Goal: Information Seeking & Learning: Learn about a topic

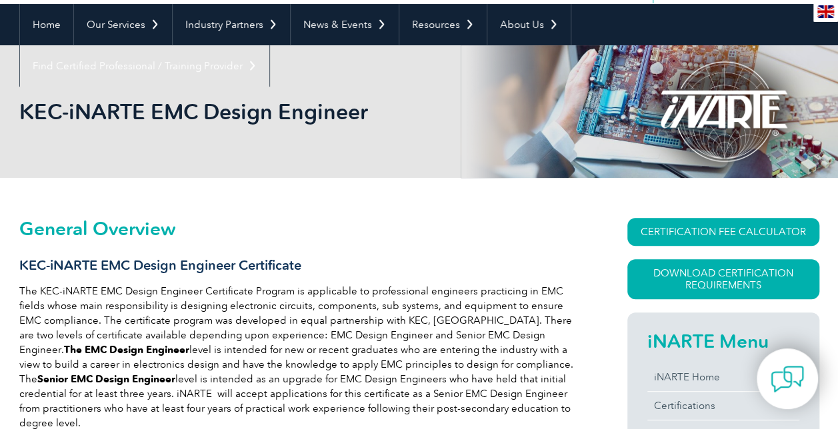
scroll to position [128, 0]
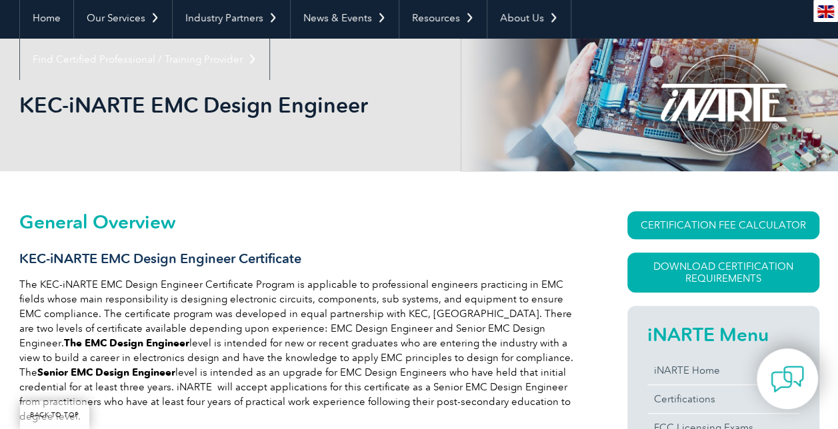
click at [686, 84] on div at bounding box center [723, 105] width 192 height 133
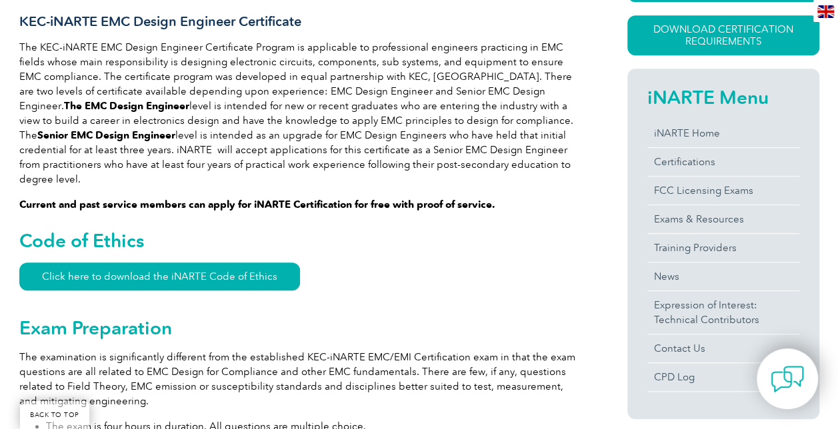
scroll to position [377, 0]
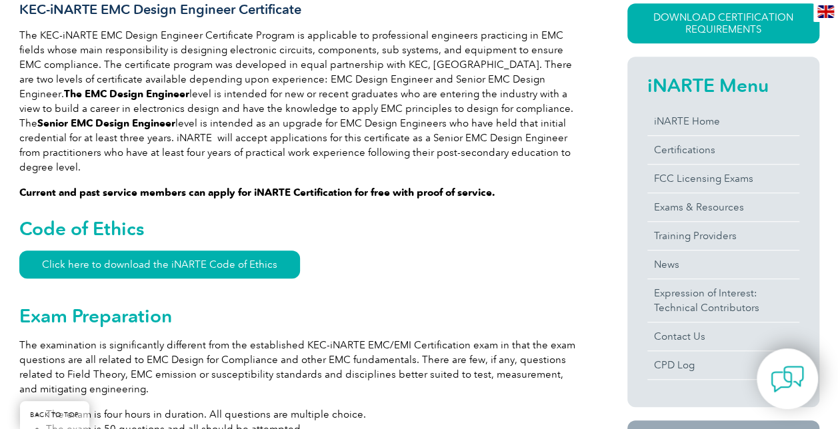
click at [577, 185] on p "Current and past service members can apply for iNARTE Certification for free wi…" at bounding box center [299, 192] width 560 height 15
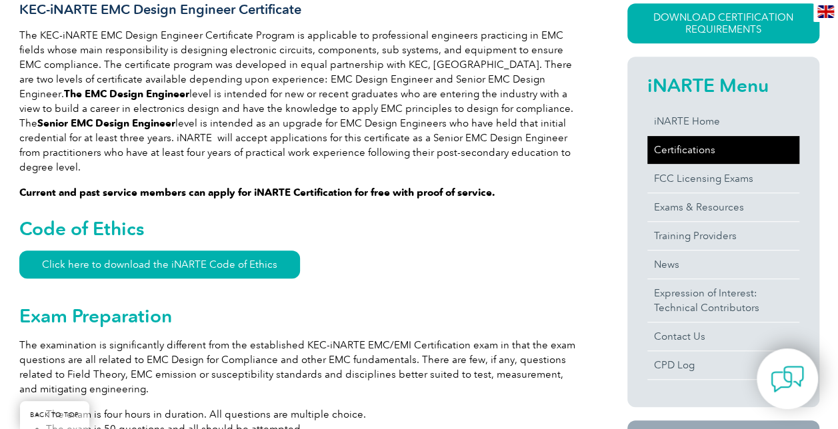
click at [681, 139] on link "Certifications" at bounding box center [723, 150] width 152 height 28
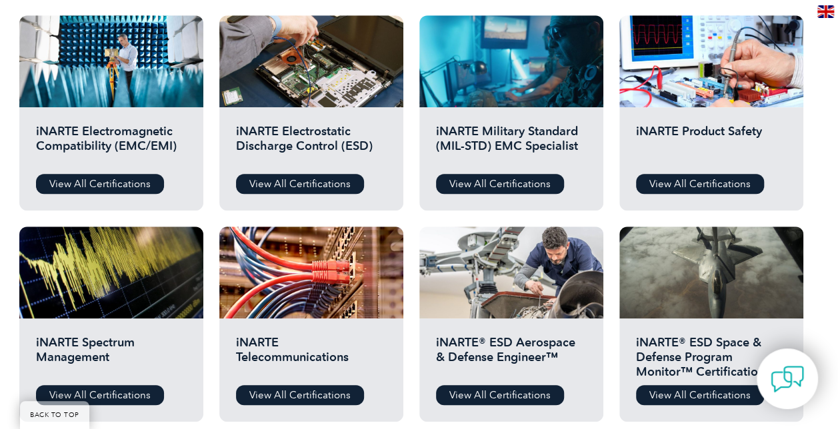
scroll to position [489, 0]
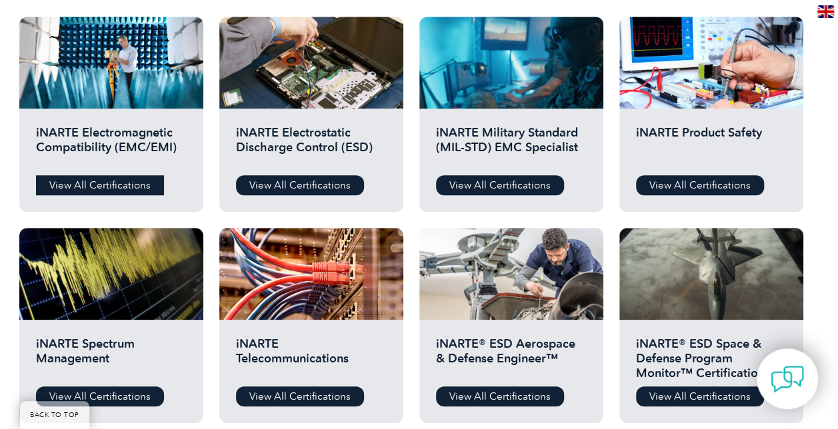
click at [91, 175] on link "View All Certifications" at bounding box center [100, 185] width 128 height 20
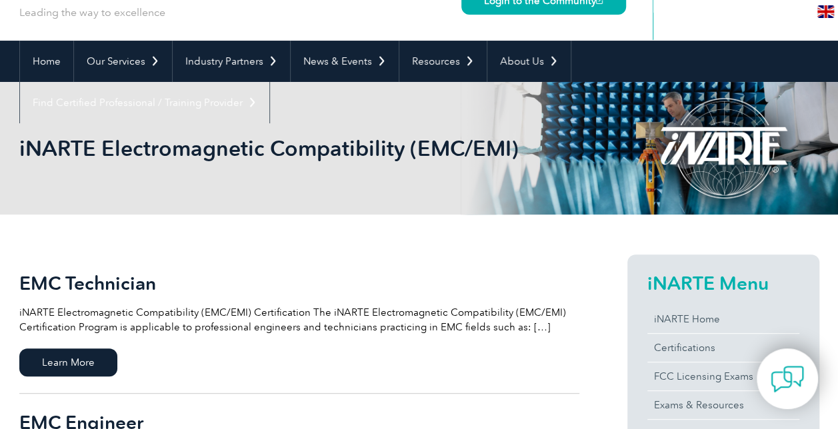
scroll to position [84, 0]
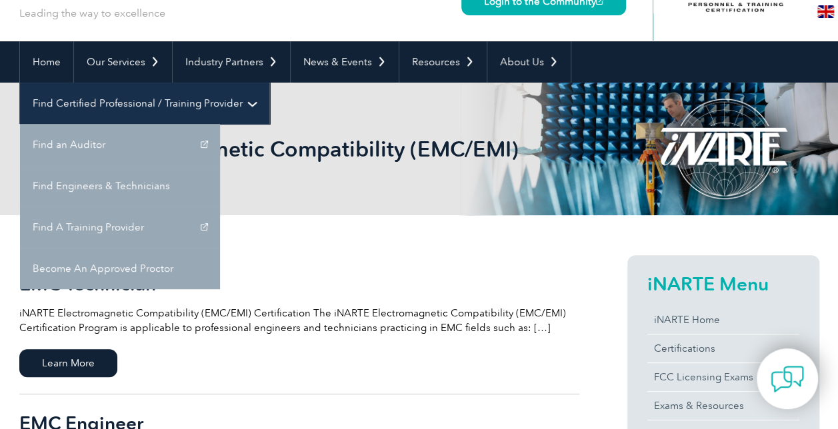
click at [269, 83] on link "Find Certified Professional / Training Provider" at bounding box center [144, 103] width 249 height 41
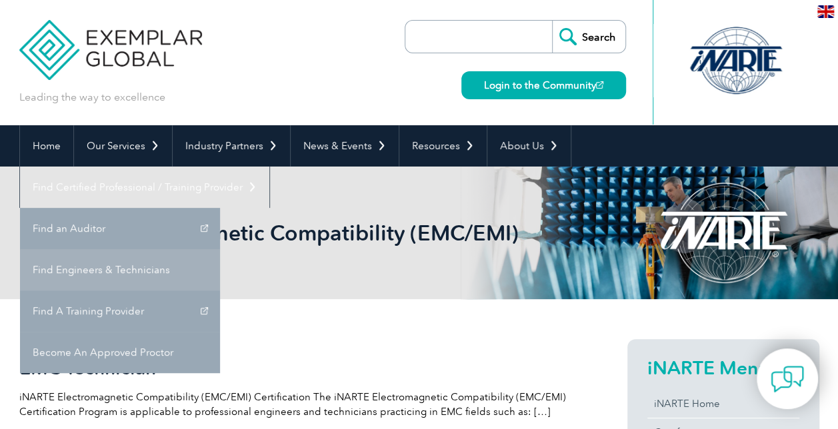
click at [220, 249] on link "Find Engineers & Technicians" at bounding box center [120, 269] width 200 height 41
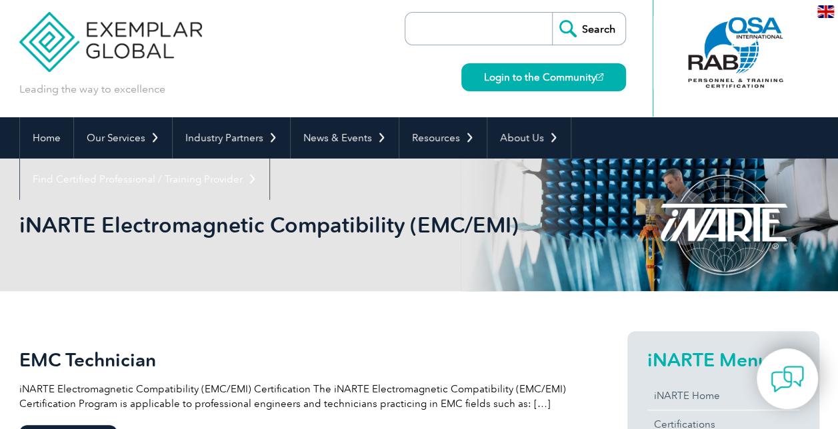
scroll to position [5, 0]
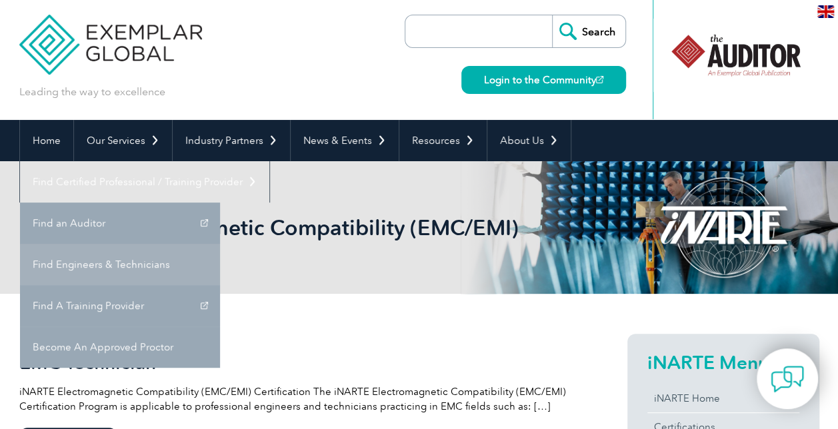
click at [220, 244] on link "Find Engineers & Technicians" at bounding box center [120, 264] width 200 height 41
